Goal: Task Accomplishment & Management: Manage account settings

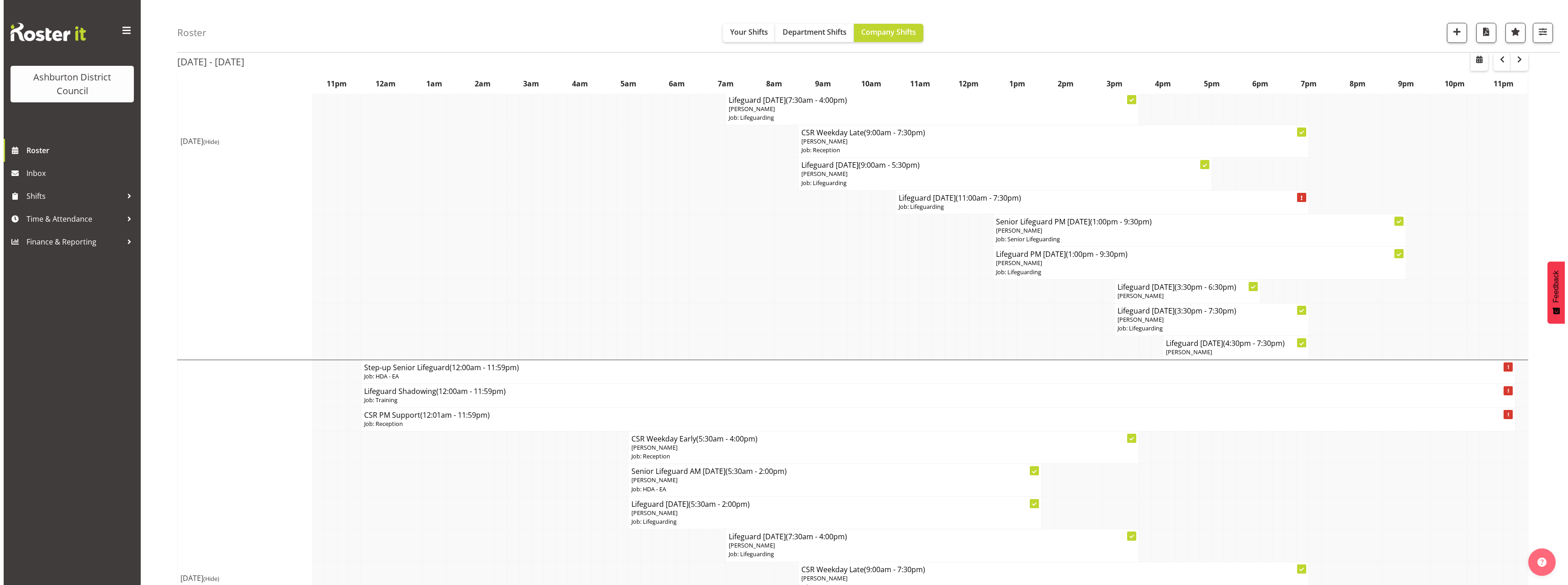
scroll to position [320, 0]
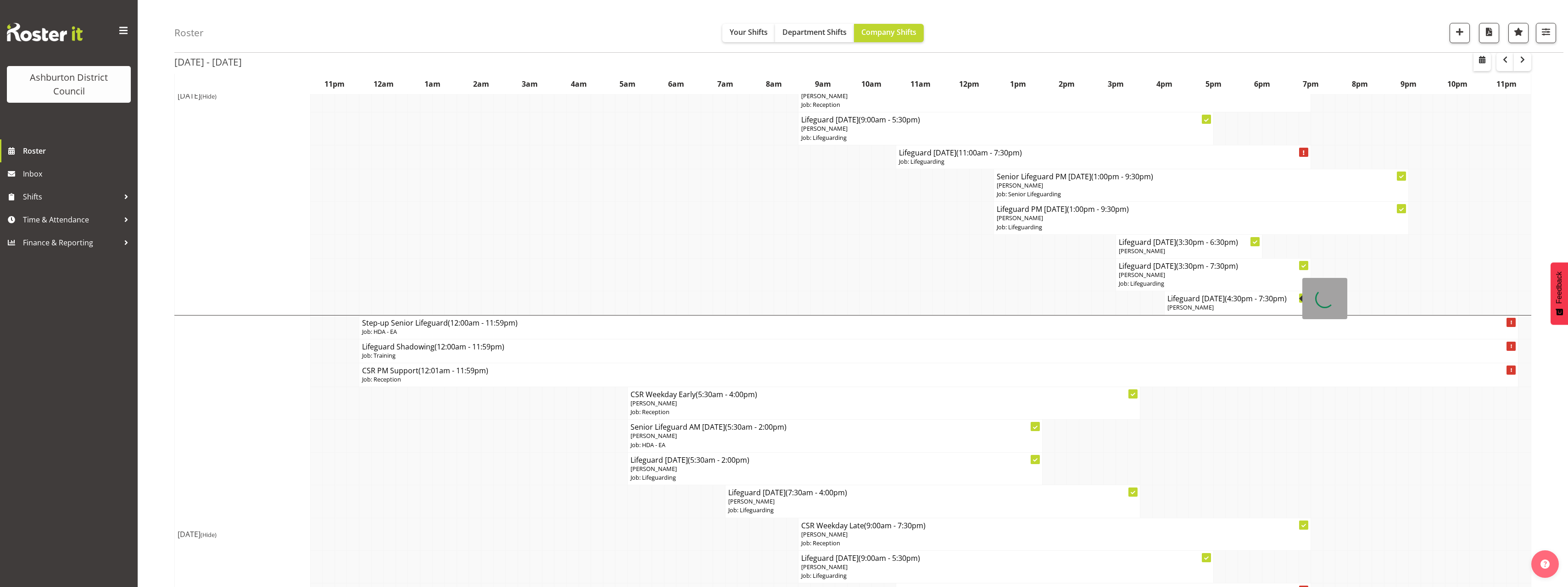
click at [1253, 303] on span "(4:30pm - 7:30pm)" at bounding box center [1256, 298] width 62 height 10
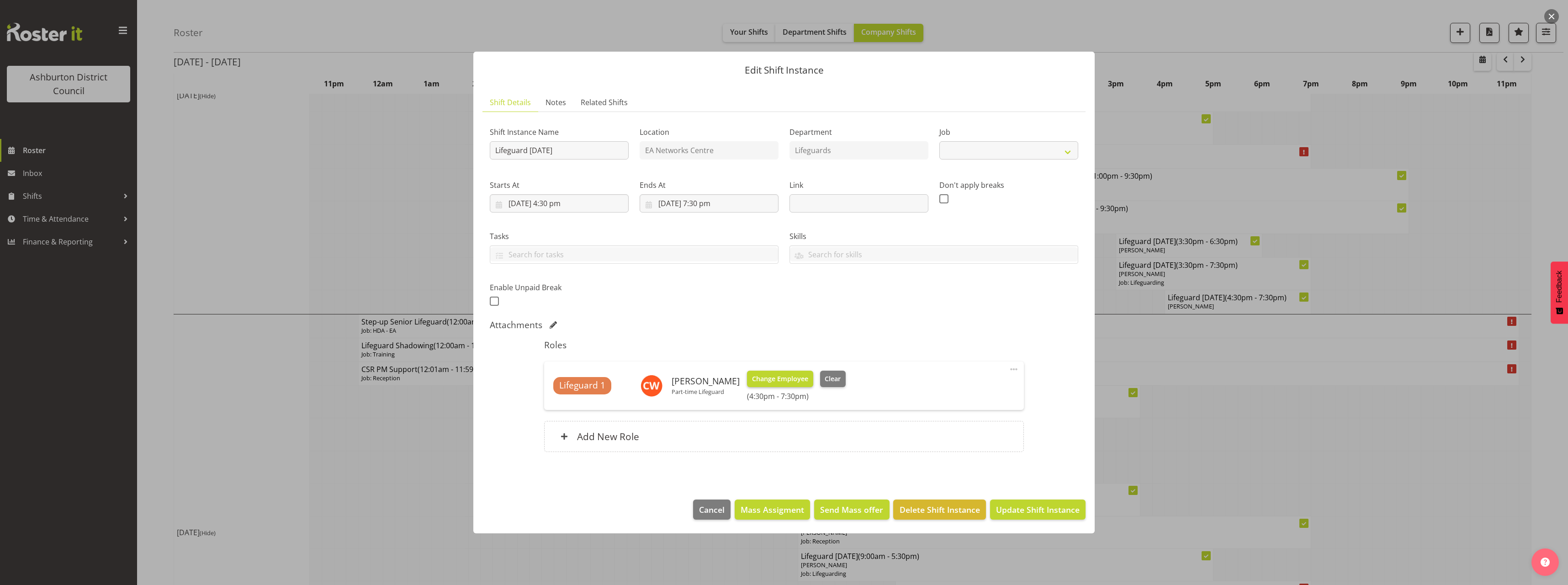
select select "38"
click at [704, 437] on div "Add New Role" at bounding box center [784, 436] width 479 height 31
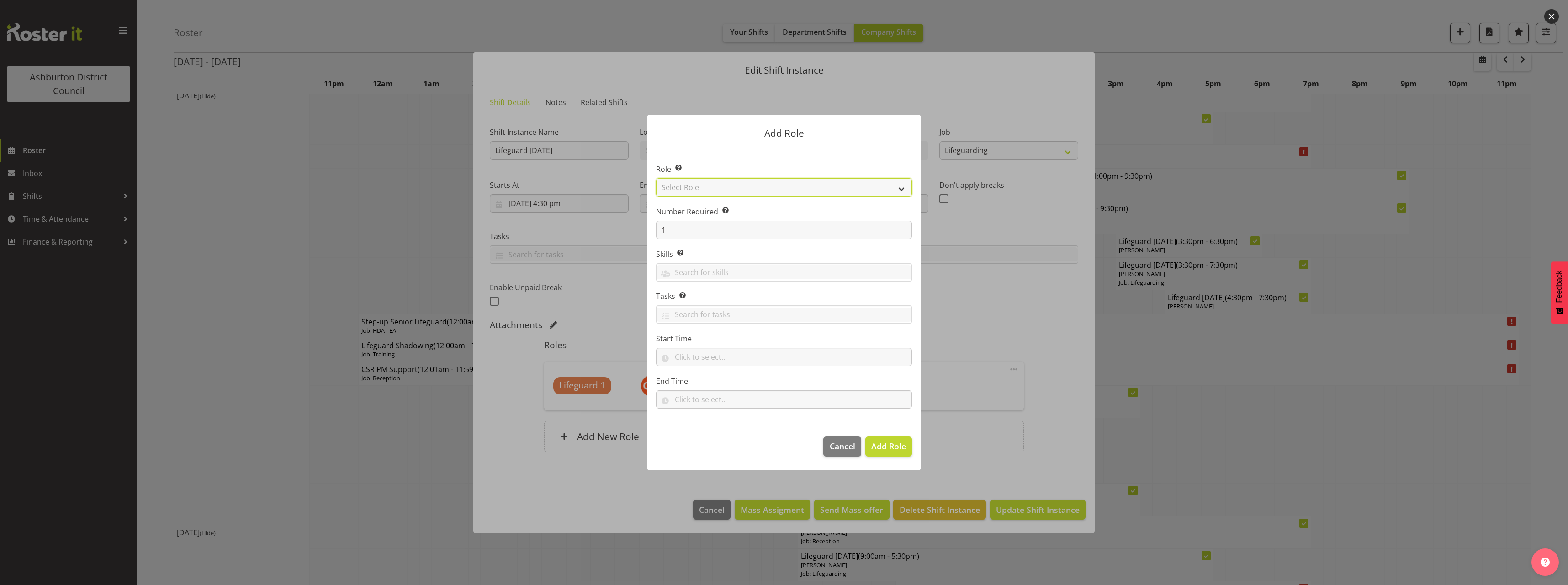
click at [714, 187] on select "Select Role AAGM Deputy Director AAGM Director Archivist Childrens Librarian Co…" at bounding box center [784, 187] width 256 height 19
select select "64"
click at [656, 178] on select "Select Role AAGM Deputy Director AAGM Director Archivist Childrens Librarian Co…" at bounding box center [784, 187] width 256 height 19
click at [706, 363] on input "text" at bounding box center [784, 357] width 256 height 19
click at [716, 379] on select "00 00 01 02 03 04 05 06 07 08 09 10 11 12 13 14 15 16 17 18 19 20 21 22 23" at bounding box center [718, 381] width 21 height 19
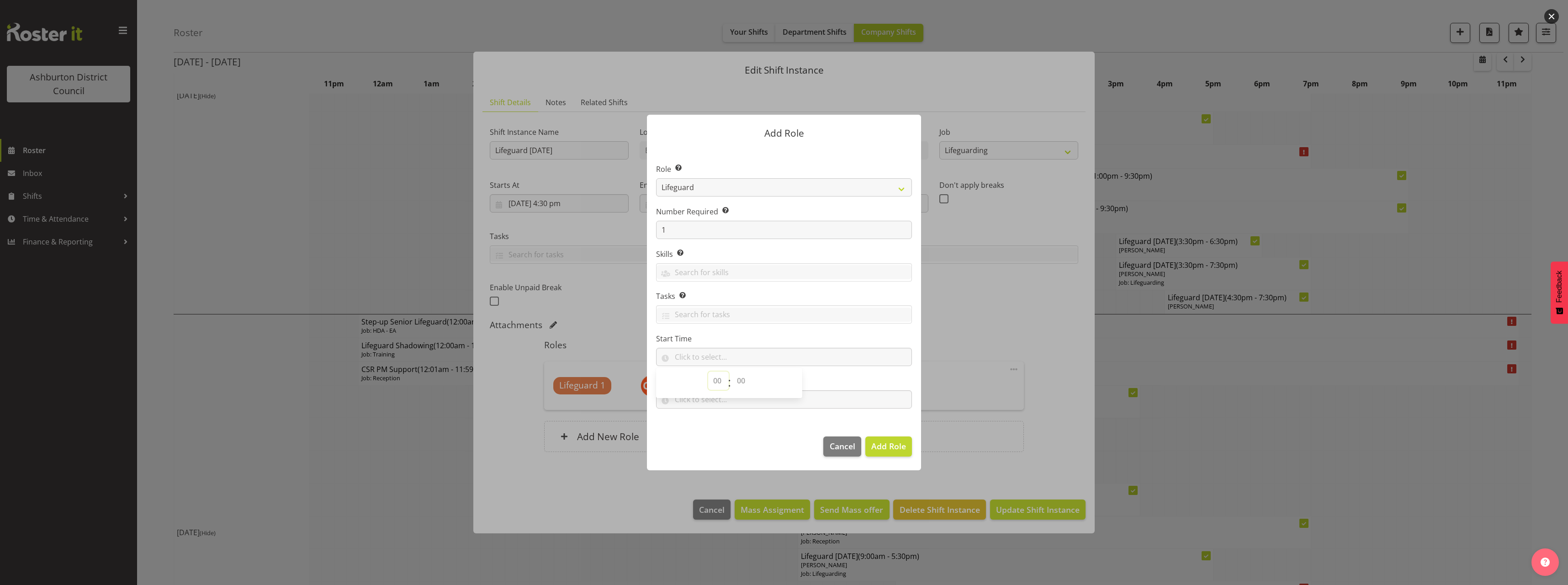
select select "16"
click at [708, 372] on select "00 00 01 02 03 04 05 06 07 08 09 10 11 12 13 14 15 16 17 18 19 20 21 22 23" at bounding box center [718, 381] width 21 height 19
click at [733, 379] on select "00 00 01 02 03 04 05 06 07 08 09 10 11 12 13 14 15 16 17 18 19 20 21 22 23 24 2…" at bounding box center [742, 381] width 21 height 19
select select "30"
click at [732, 372] on select "00 00 01 02 03 04 05 06 07 08 09 10 11 12 13 14 15 16 17 18 19 20 21 22 23 24 2…" at bounding box center [742, 381] width 21 height 19
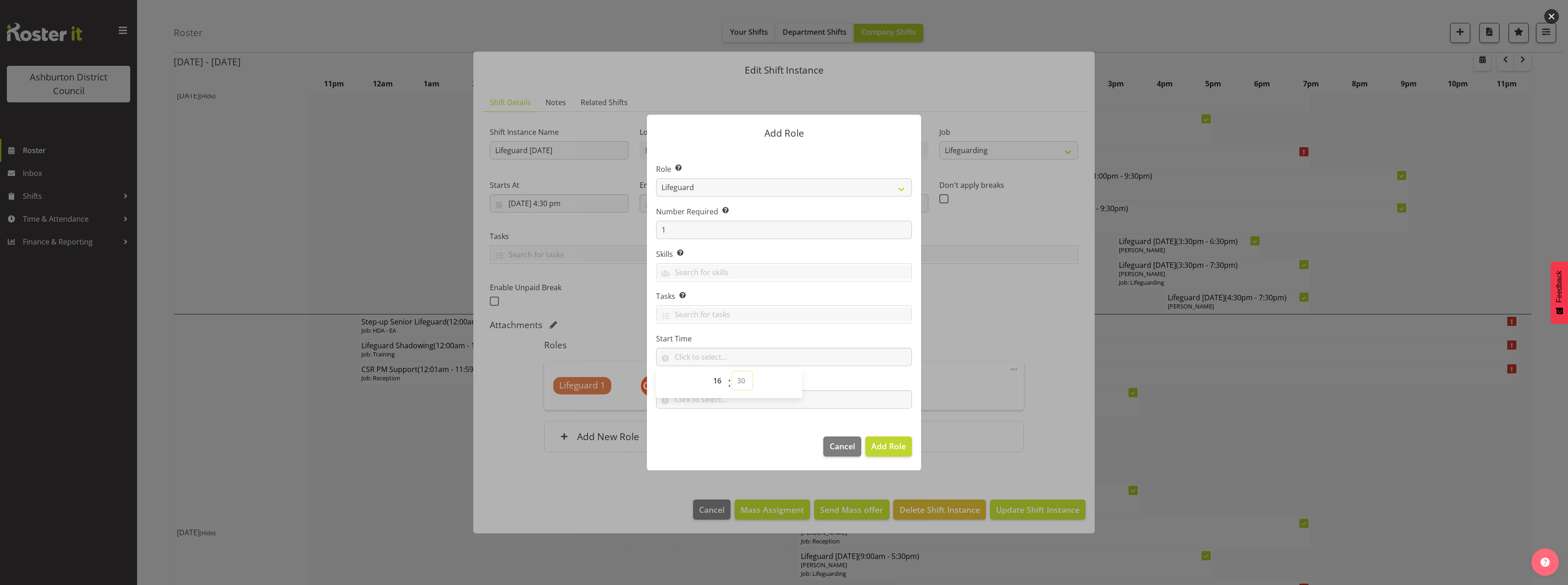
type input "16:30"
click at [782, 329] on section "Role Select the role you wish to add to the shift. AAGM Deputy Director AAGM Di…" at bounding box center [784, 287] width 274 height 280
click at [714, 400] on input "text" at bounding box center [784, 400] width 256 height 19
click at [716, 415] on select "00 00 01 02 03 04 05 06 07 08 09 10 11 12 13 14 15 16 17 18 19 20 21 22 23" at bounding box center [718, 424] width 21 height 19
select select "19"
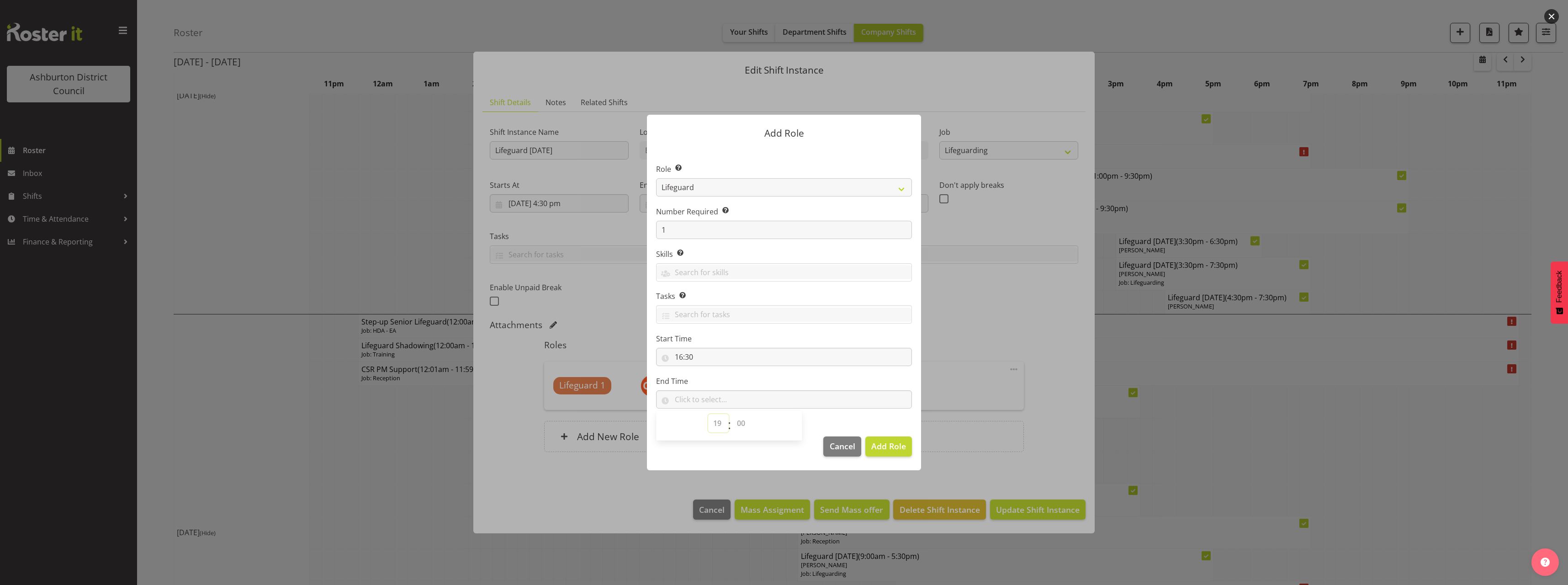
click at [708, 414] on select "00 00 01 02 03 04 05 06 07 08 09 10 11 12 13 14 15 16 17 18 19 20 21 22 23" at bounding box center [718, 424] width 21 height 19
click at [747, 426] on select "00 00 01 02 03 04 05 06 07 08 09 10 11 12 13 14 15 16 17 18 19 20 21 22 23 24 2…" at bounding box center [742, 424] width 21 height 19
select select "30"
click at [732, 414] on select "00 00 01 02 03 04 05 06 07 08 09 10 11 12 13 14 15 16 17 18 19 20 21 22 23 24 2…" at bounding box center [742, 424] width 21 height 19
type input "19:30"
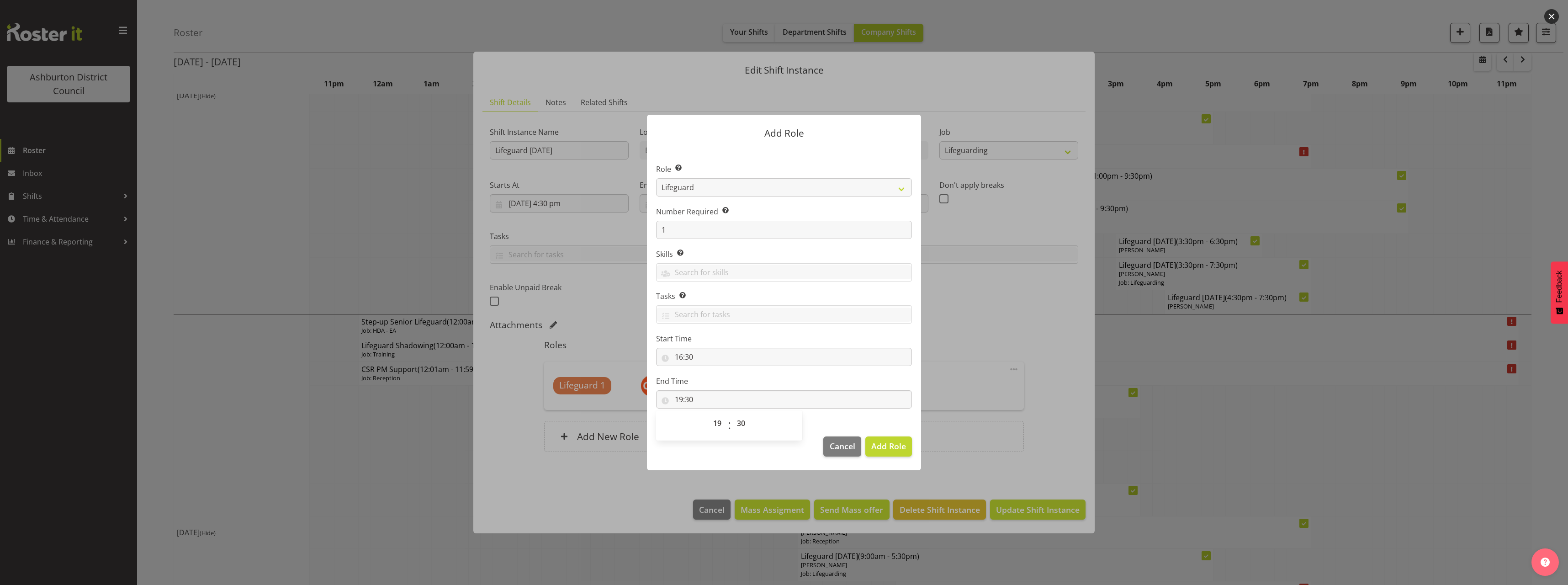
click at [868, 379] on label "End Time" at bounding box center [784, 381] width 256 height 11
click at [903, 444] on span "Add Role" at bounding box center [888, 446] width 34 height 11
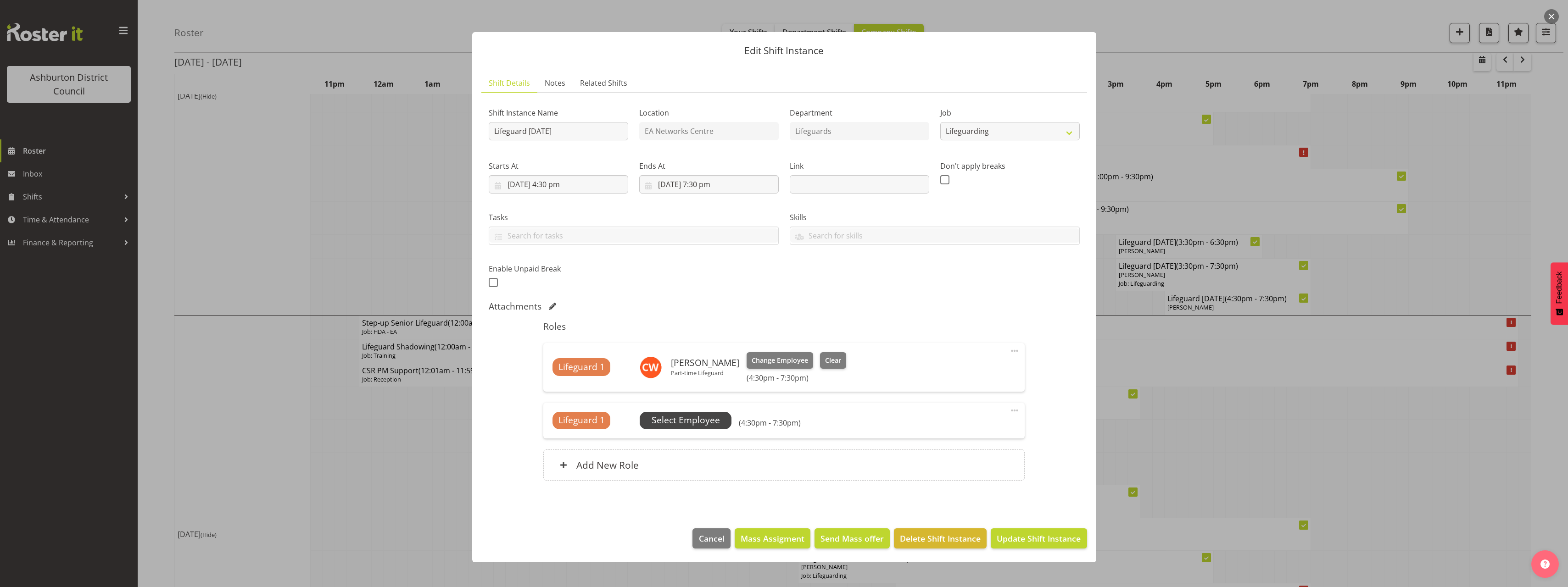
click at [697, 420] on span "Select Employee" at bounding box center [686, 420] width 68 height 13
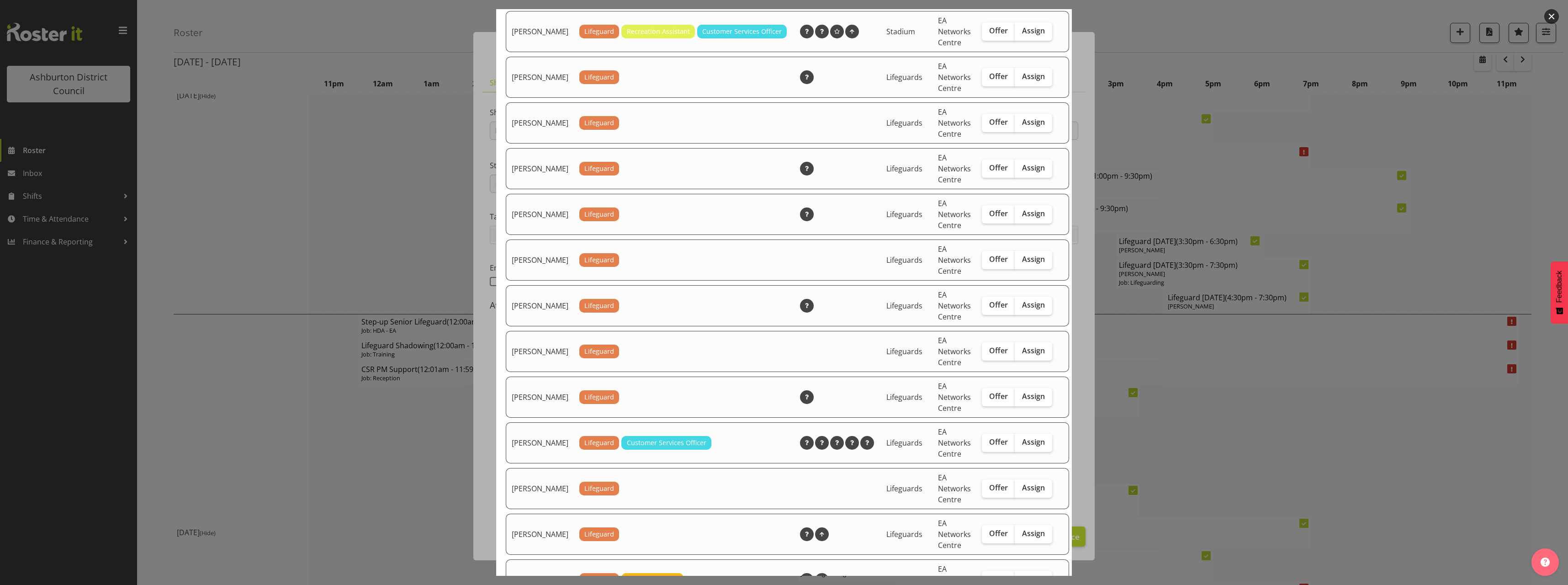
scroll to position [503, 0]
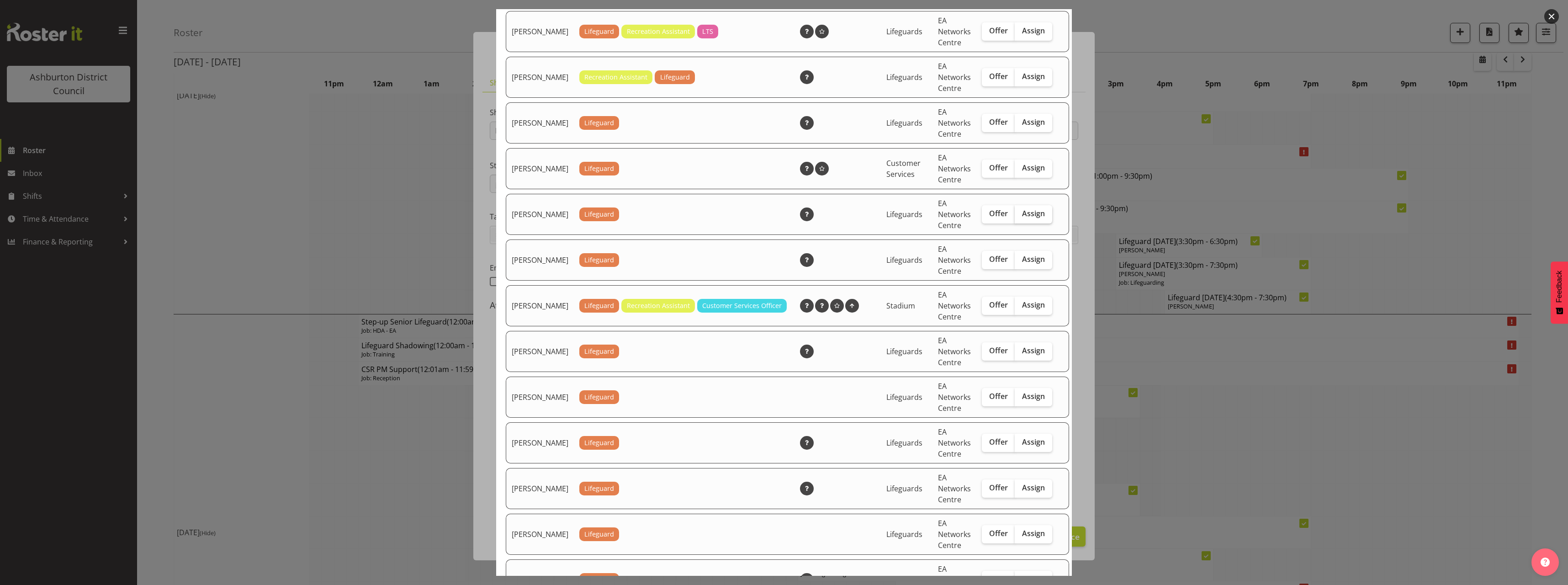
click at [1022, 218] on span "Assign" at bounding box center [1033, 214] width 23 height 9
click at [1020, 216] on input "Assign" at bounding box center [1017, 213] width 6 height 6
checkbox input "true"
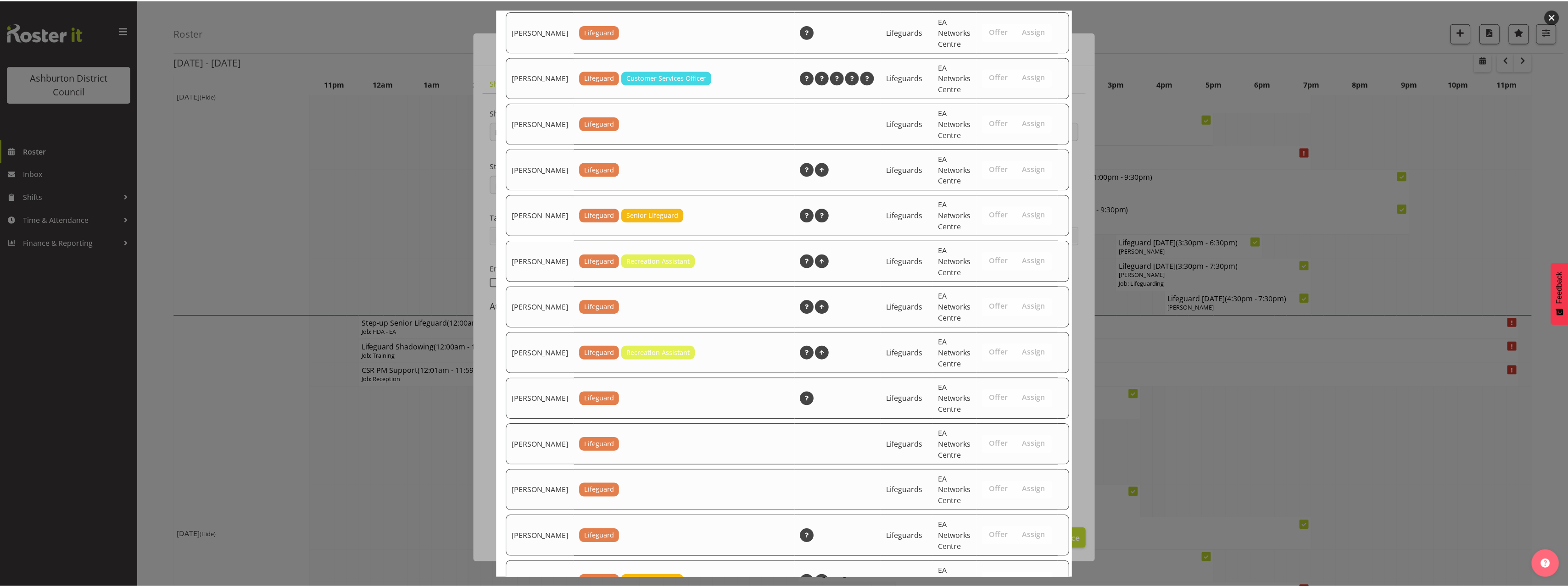
scroll to position [1250, 0]
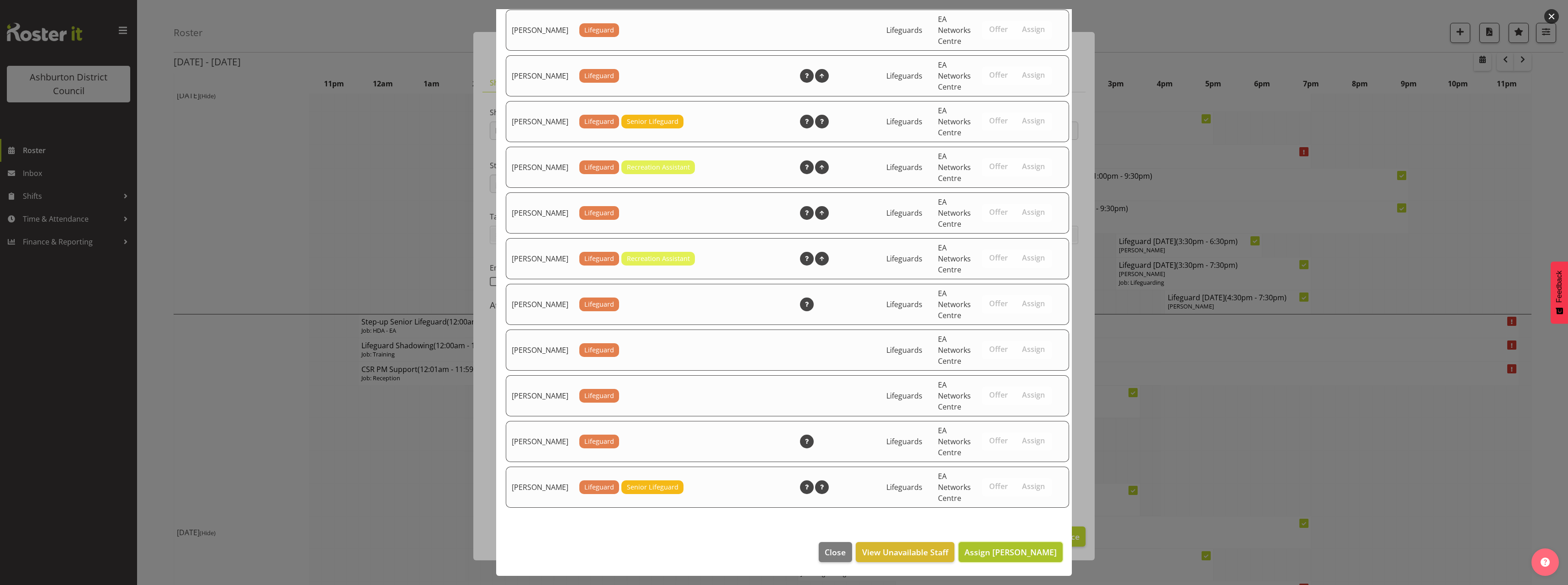
click at [993, 556] on span "Assign [PERSON_NAME]" at bounding box center [1011, 552] width 93 height 11
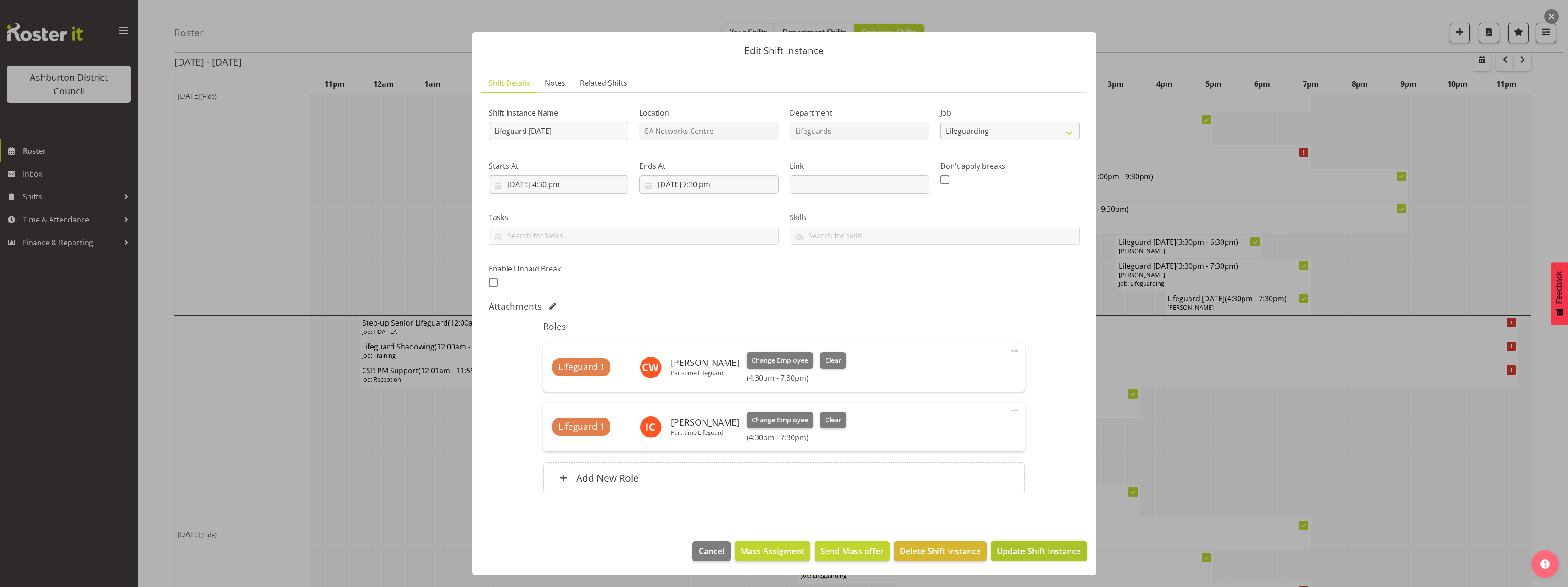
click at [1007, 552] on span "Update Shift Instance" at bounding box center [1038, 551] width 84 height 12
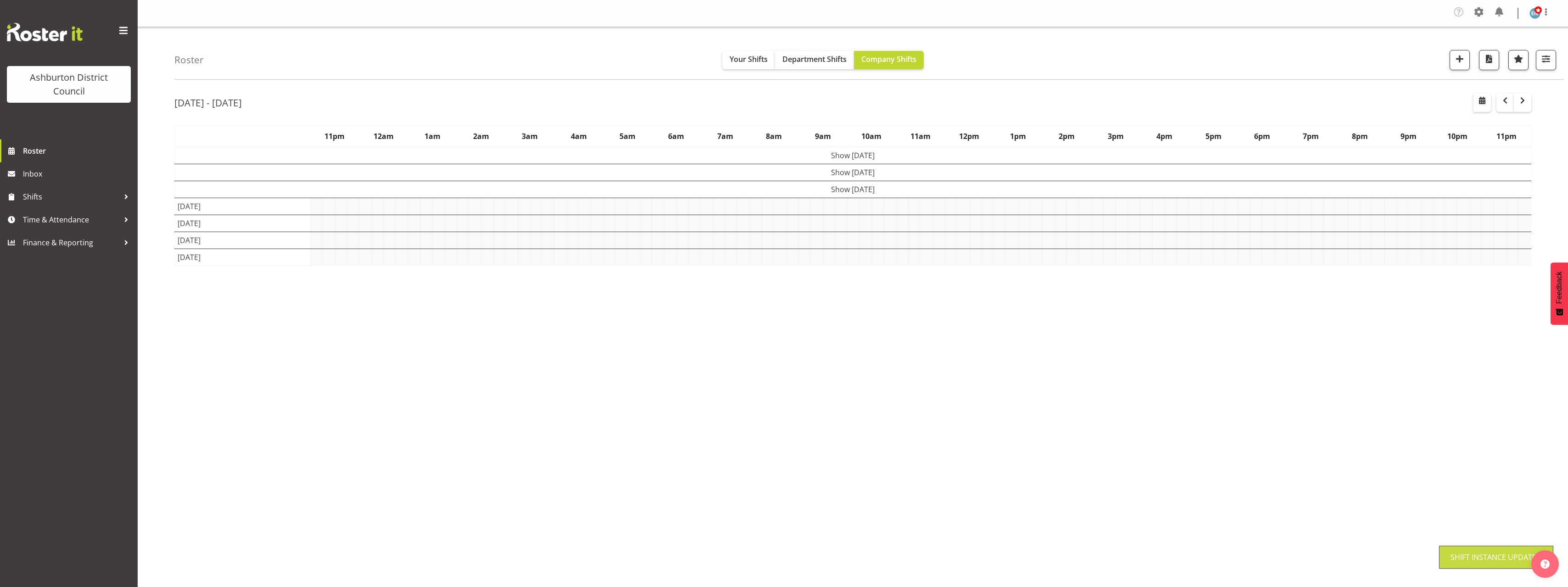
scroll to position [0, 0]
click at [148, 283] on div "Roster Your Shifts Department Shifts Company Shifts 1 Locations [GEOGRAPHIC_DAT…" at bounding box center [852, 240] width 1430 height 426
